Goal: Information Seeking & Learning: Find specific fact

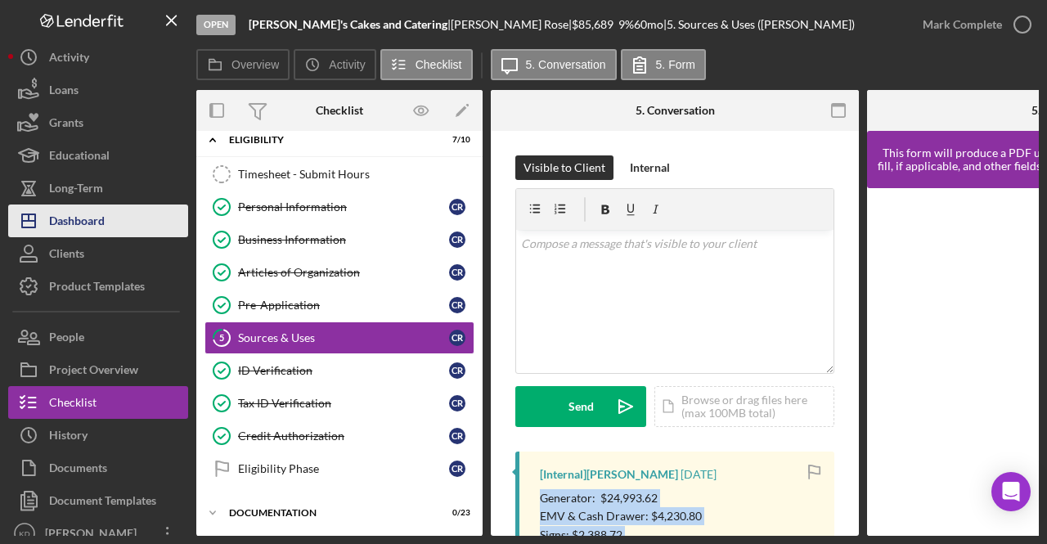
scroll to position [245, 0]
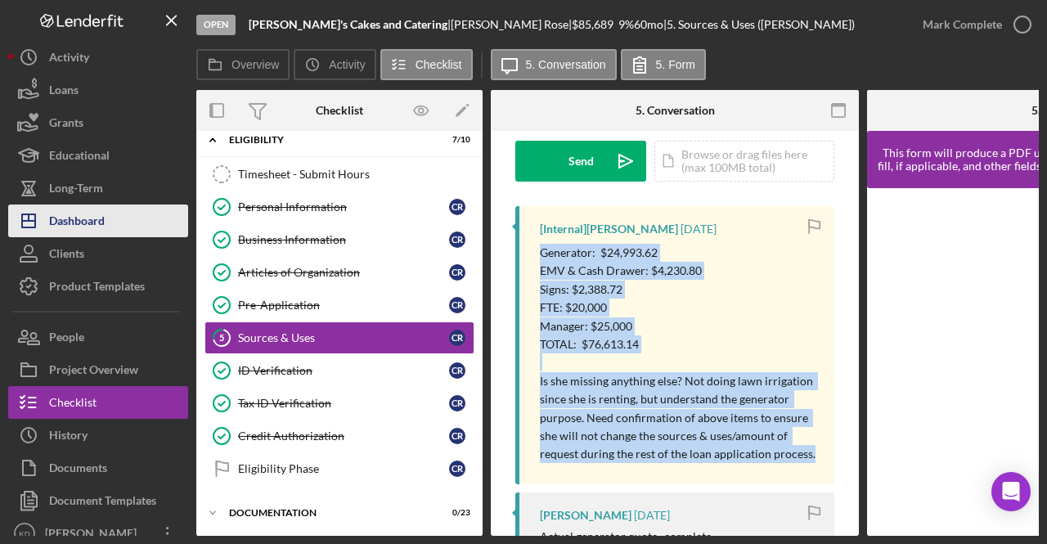
click at [92, 204] on div "Dashboard" at bounding box center [77, 222] width 56 height 37
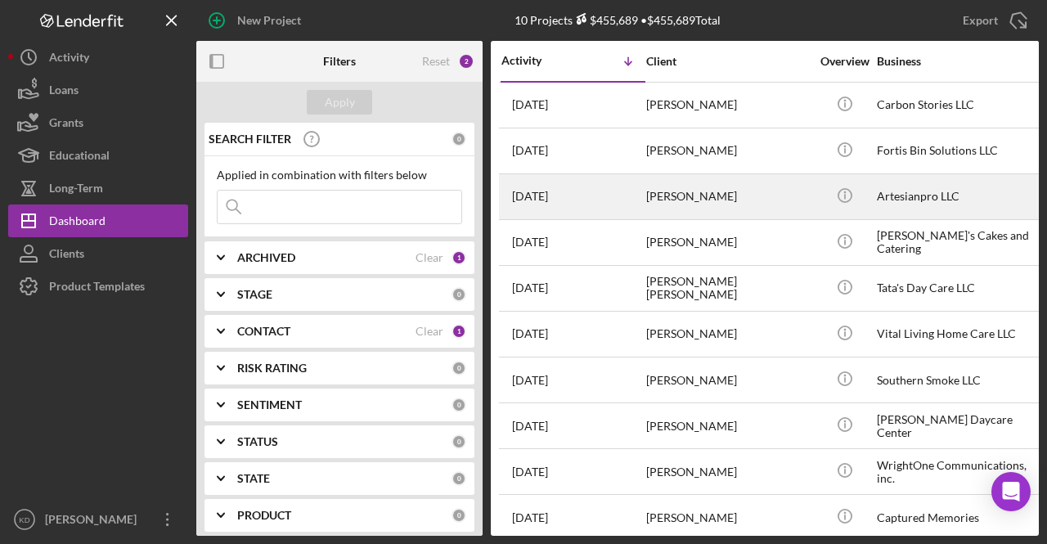
click at [949, 200] on div "Artesianpro LLC" at bounding box center [959, 196] width 164 height 43
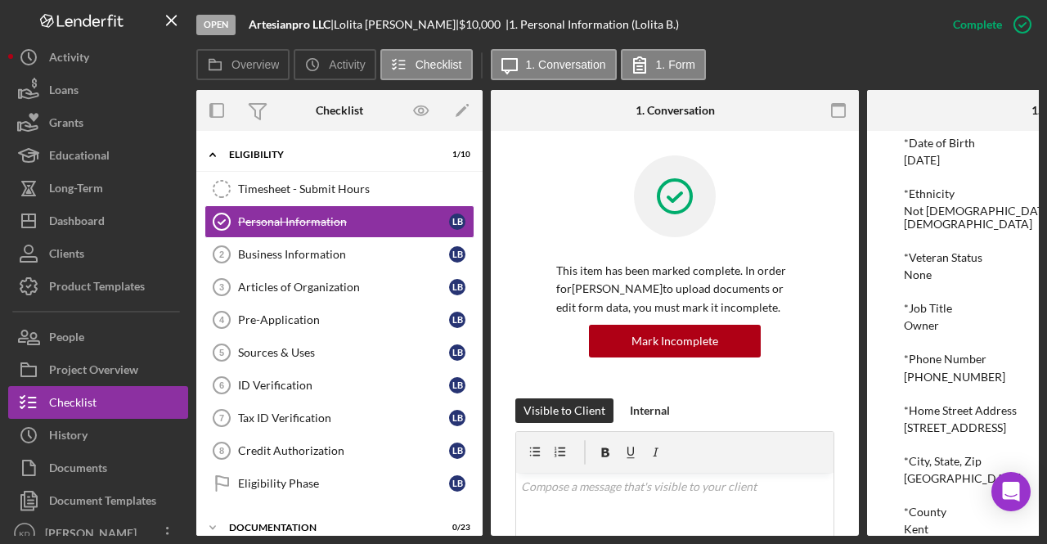
scroll to position [312, 0]
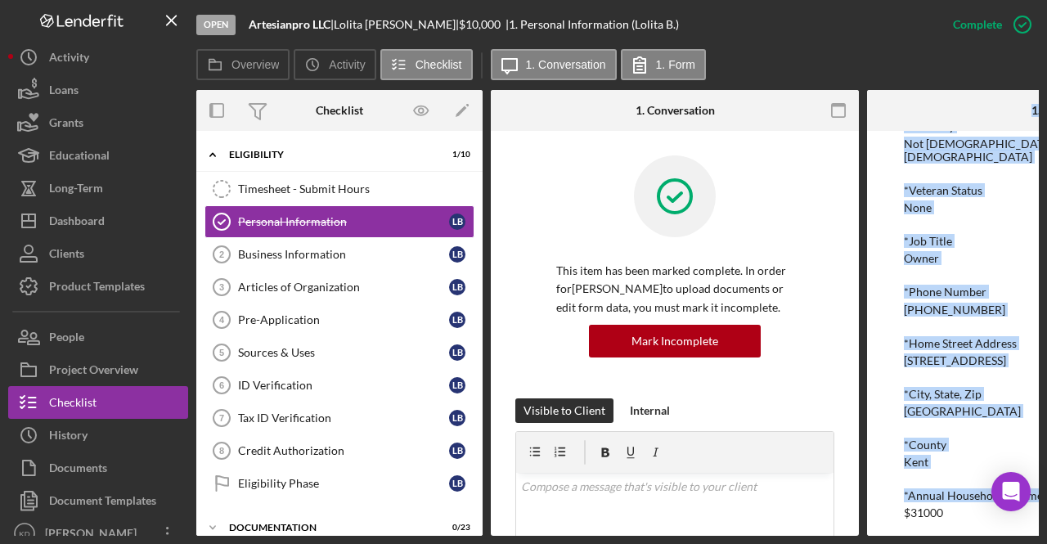
drag, startPoint x: 783, startPoint y: 539, endPoint x: 903, endPoint y: 527, distance: 120.8
click at [903, 527] on div "Open Artesianpro LLC | [PERSON_NAME] | $10,000 $10,000 | 1. Personal Informatio…" at bounding box center [523, 272] width 1047 height 544
drag, startPoint x: 860, startPoint y: 529, endPoint x: 973, endPoint y: 521, distance: 113.2
click at [973, 521] on div "Overview Internal Workflow Stage Open Icon/Dropdown Arrow Archive (can unarchiv…" at bounding box center [617, 313] width 842 height 446
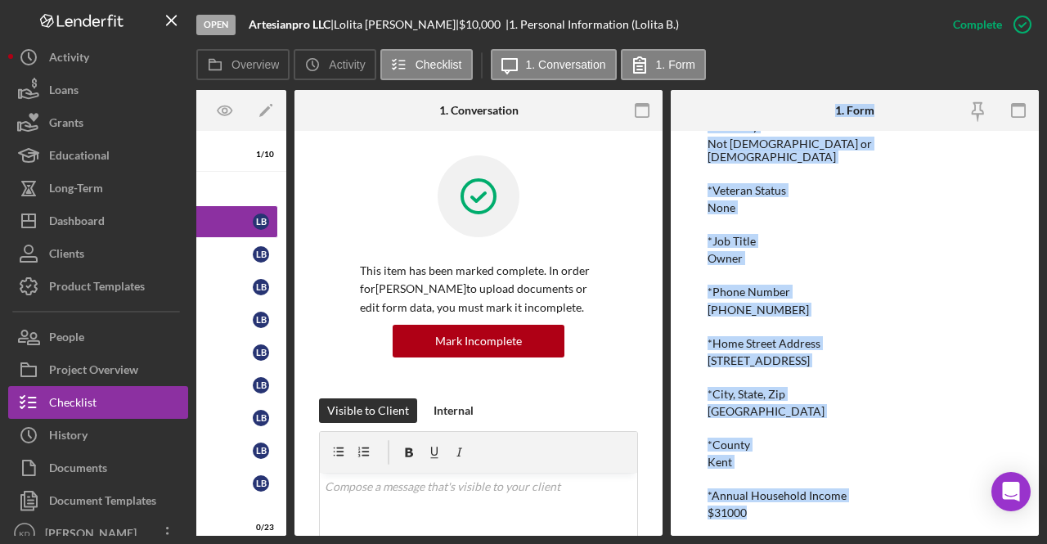
scroll to position [0, 0]
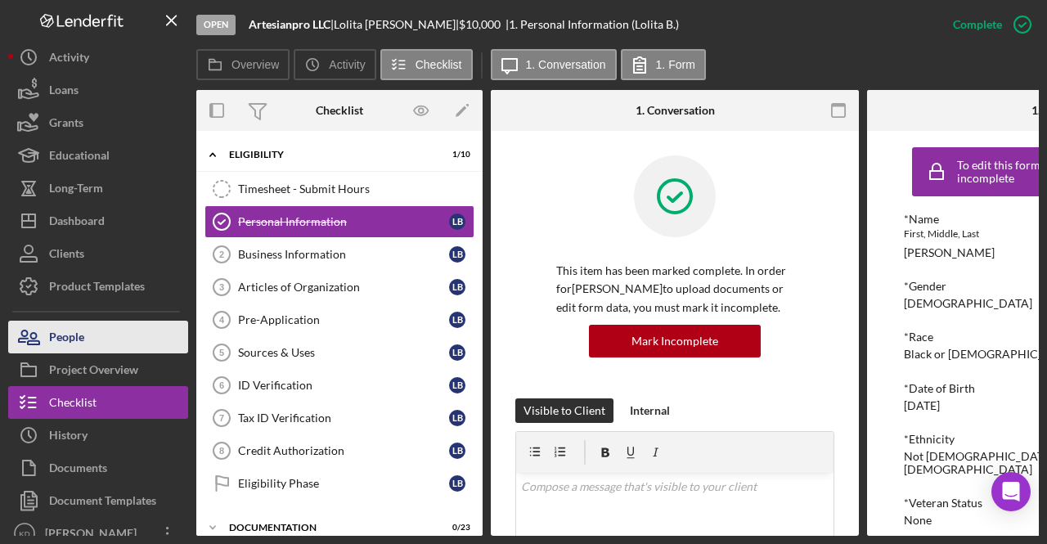
click at [41, 339] on icon "button" at bounding box center [28, 337] width 41 height 41
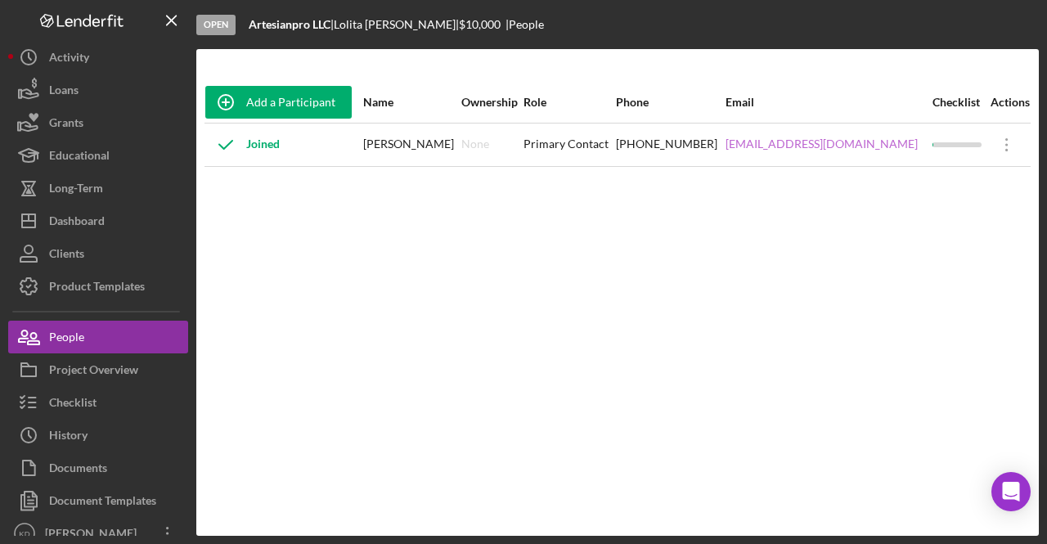
drag, startPoint x: 892, startPoint y: 141, endPoint x: 728, endPoint y: 145, distance: 164.4
click at [728, 145] on div "[EMAIL_ADDRESS][DOMAIN_NAME]" at bounding box center [827, 144] width 205 height 41
copy link "[EMAIL_ADDRESS][DOMAIN_NAME]"
drag, startPoint x: 444, startPoint y: 142, endPoint x: 379, endPoint y: 143, distance: 65.4
click at [379, 143] on div "[PERSON_NAME]" at bounding box center [411, 144] width 97 height 41
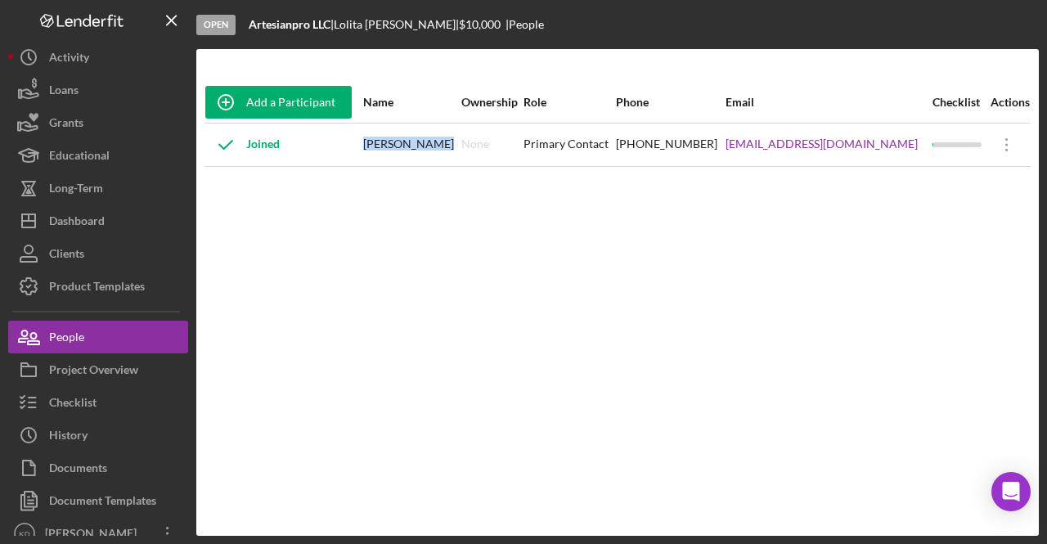
copy div "[PERSON_NAME]"
click at [314, 205] on div "Add a Participant Name Ownership Role Phone Email Checklist Actions Joined [PER…" at bounding box center [617, 292] width 842 height 421
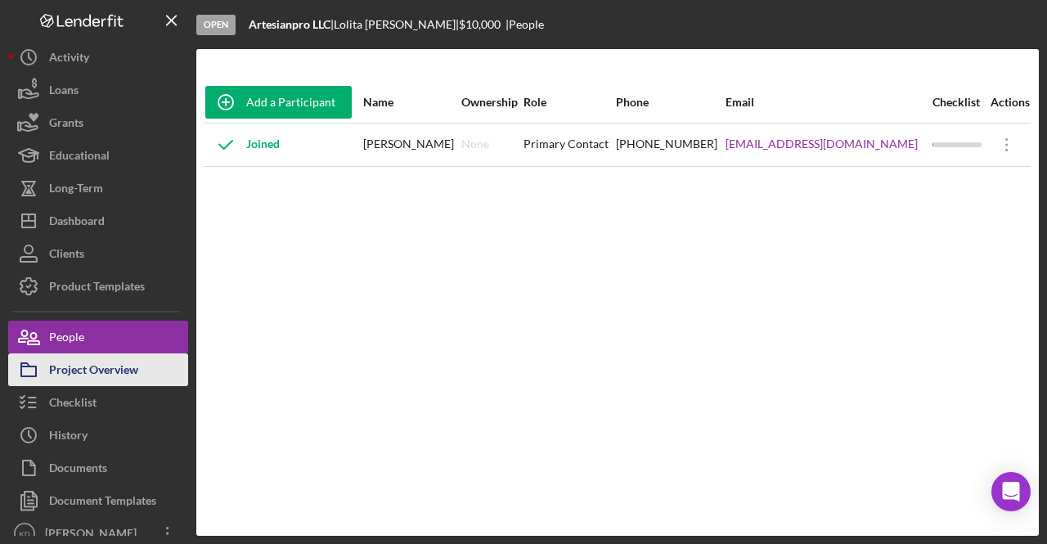
click at [74, 372] on div "Project Overview" at bounding box center [93, 371] width 89 height 37
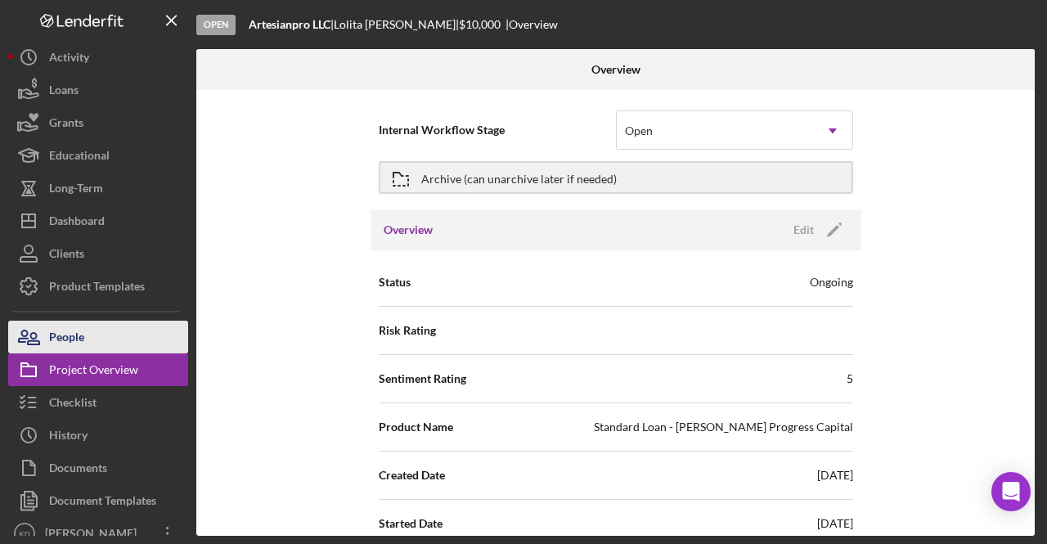
click at [70, 343] on div "People" at bounding box center [66, 339] width 35 height 37
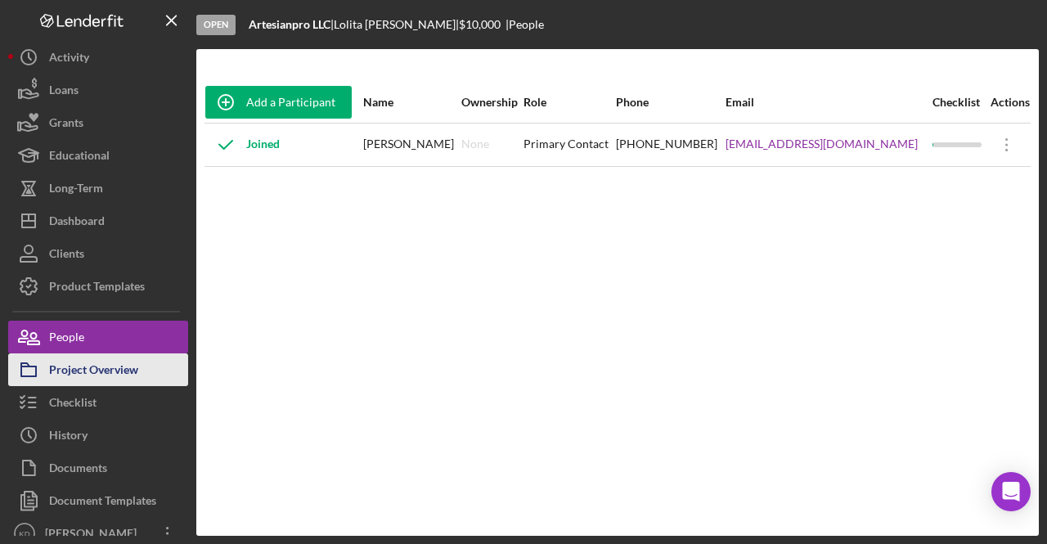
click at [90, 362] on div "Project Overview" at bounding box center [93, 371] width 89 height 37
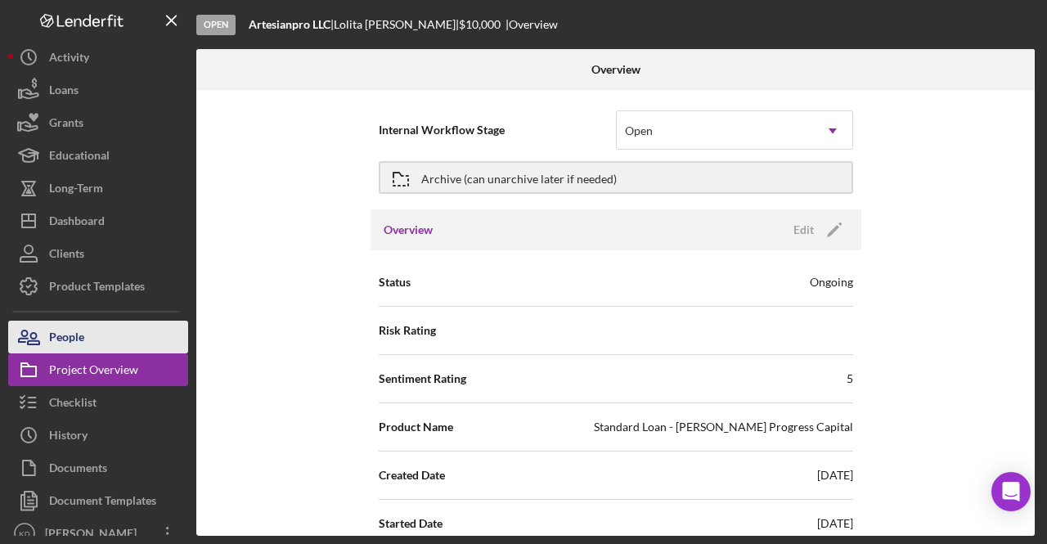
click at [87, 341] on button "People" at bounding box center [98, 337] width 180 height 33
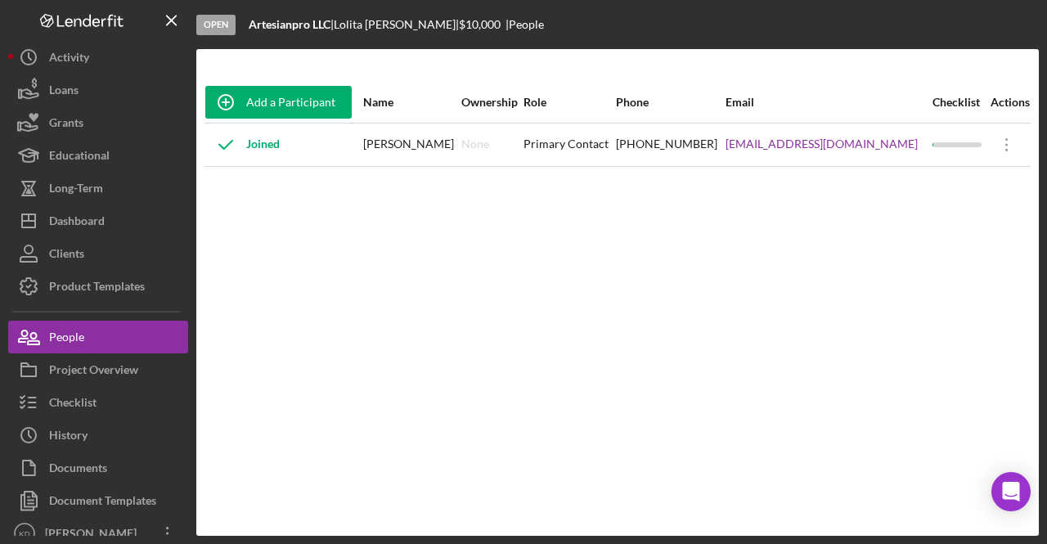
drag, startPoint x: 891, startPoint y: 148, endPoint x: 725, endPoint y: 155, distance: 165.4
click at [725, 155] on td "[EMAIL_ADDRESS][DOMAIN_NAME]" at bounding box center [828, 144] width 207 height 43
copy link "[EMAIL_ADDRESS][DOMAIN_NAME]"
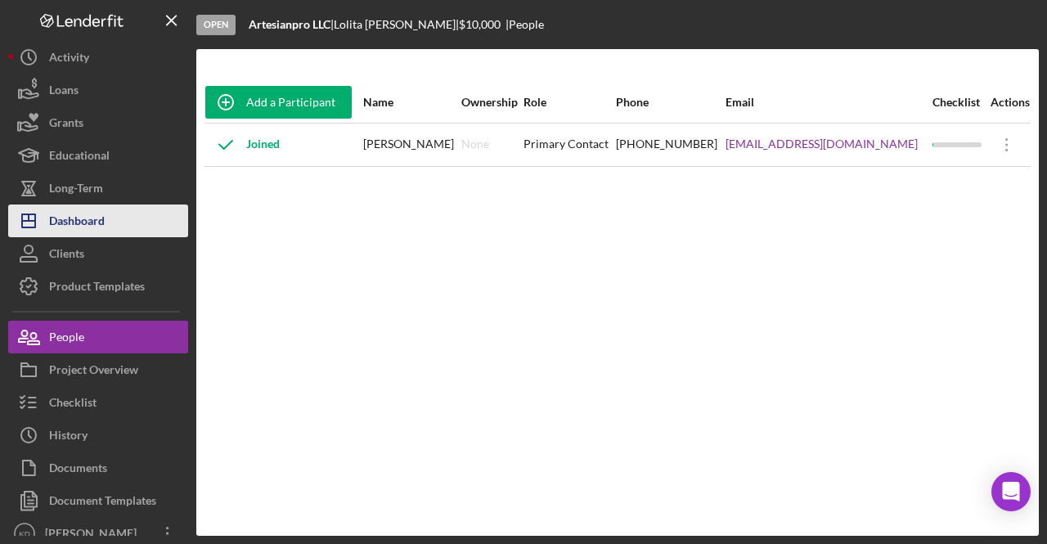
click at [89, 218] on div "Dashboard" at bounding box center [77, 222] width 56 height 37
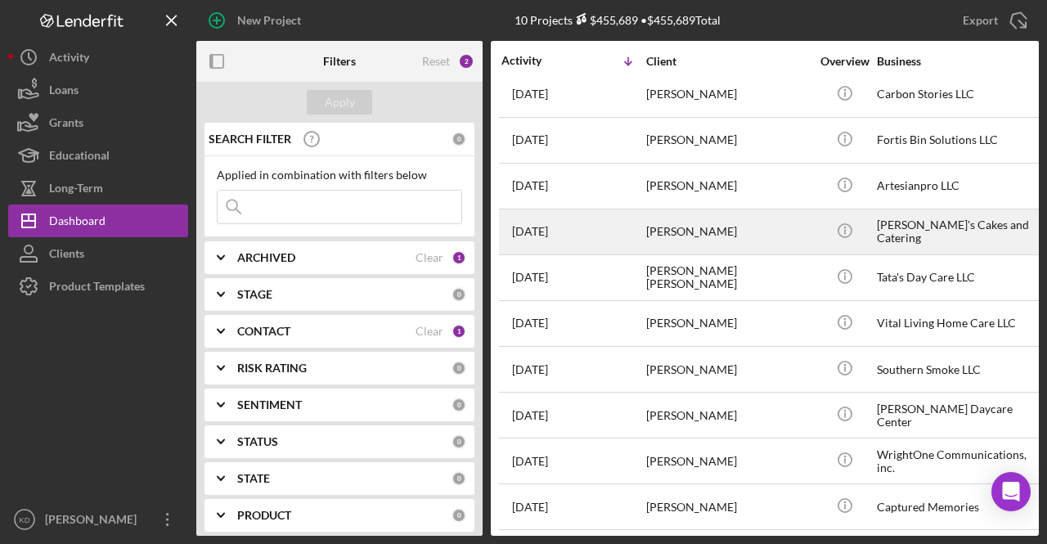
scroll to position [20, 0]
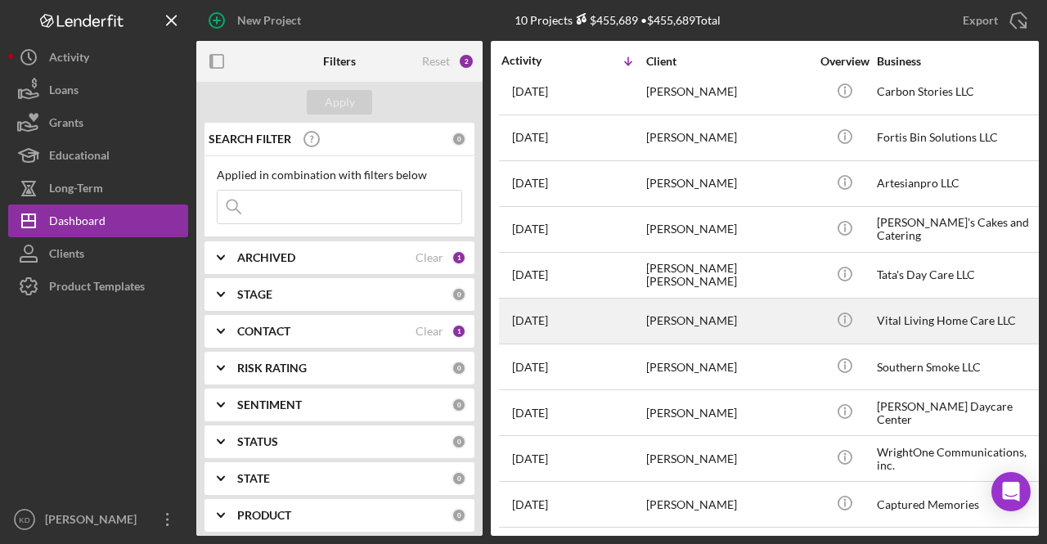
click at [718, 317] on div "[PERSON_NAME]" at bounding box center [728, 320] width 164 height 43
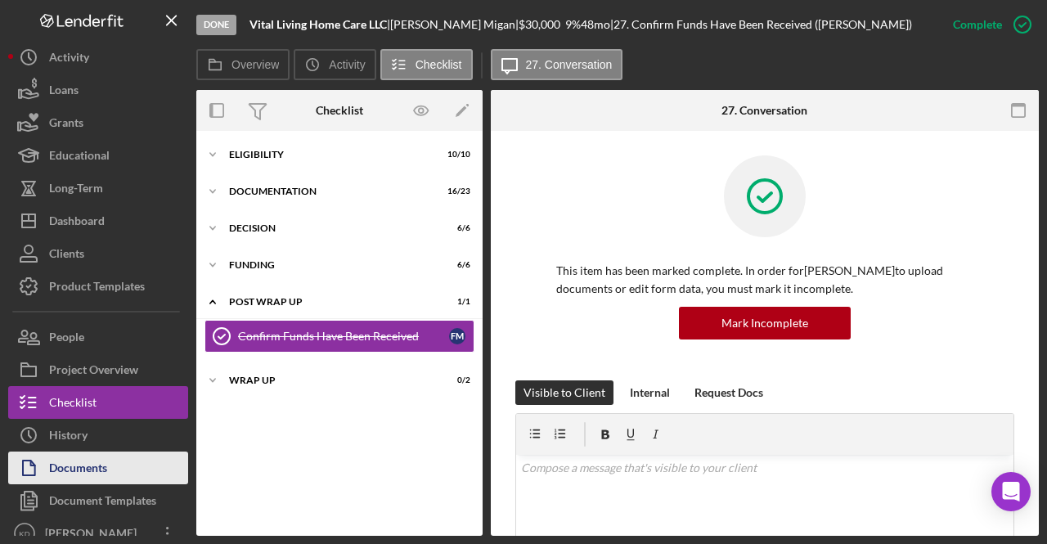
click at [80, 462] on div "Documents" at bounding box center [78, 469] width 58 height 37
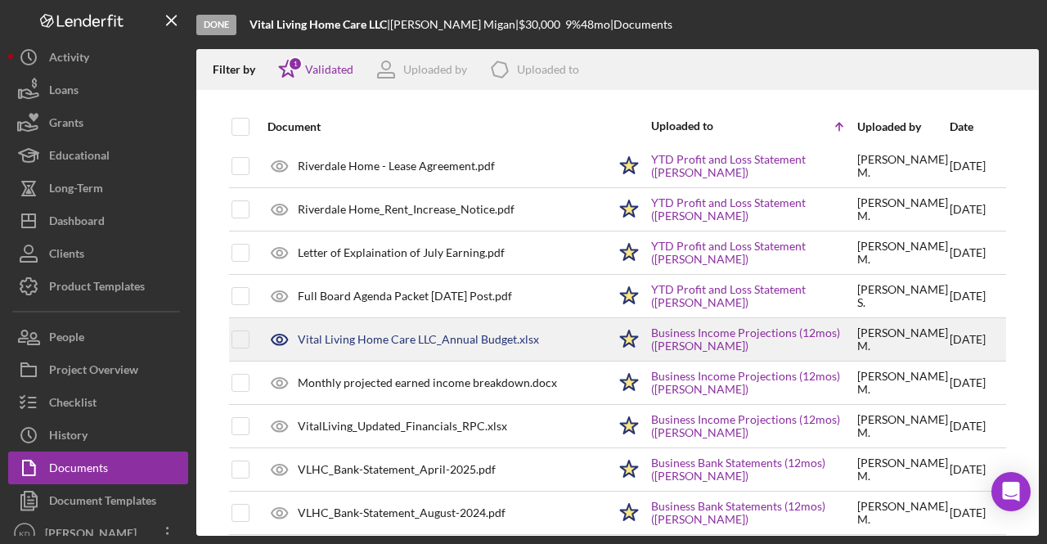
scroll to position [981, 0]
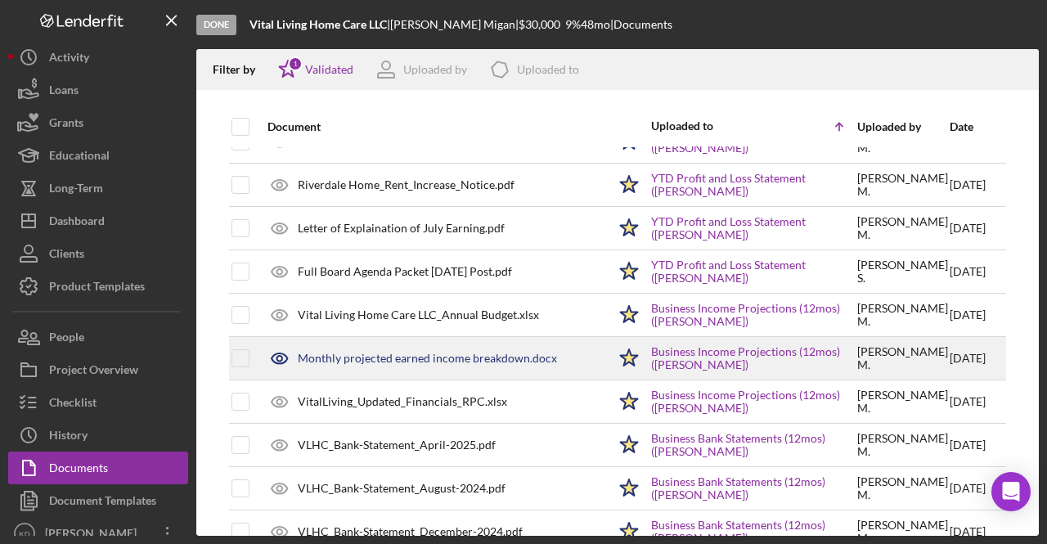
click at [494, 356] on div "Monthly projected earned income breakdown.docx" at bounding box center [427, 358] width 259 height 13
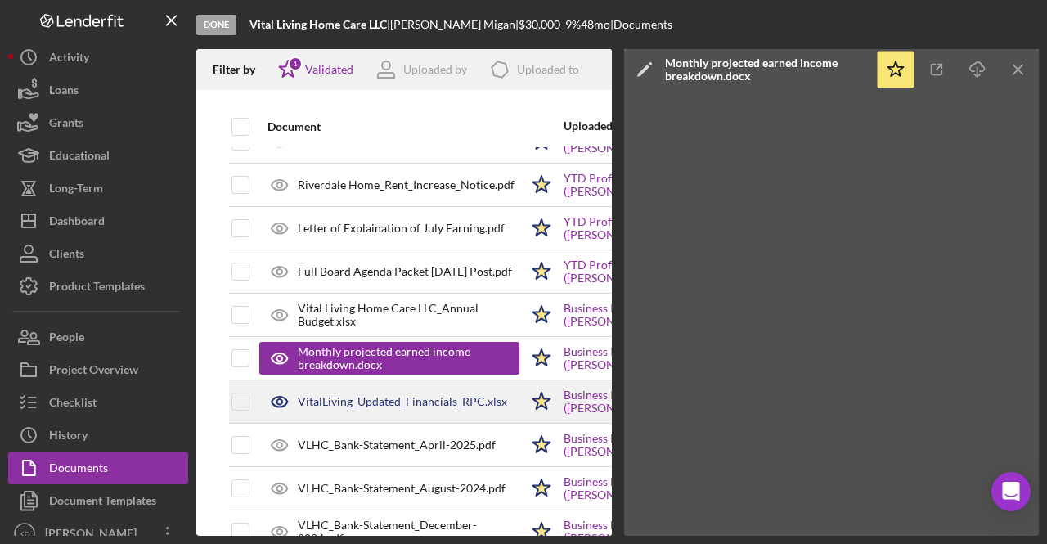
click at [453, 398] on div "VitalLiving_Updated_Financials_RPC.xlsx" at bounding box center [402, 401] width 209 height 13
